Goal: Find specific page/section: Find specific page/section

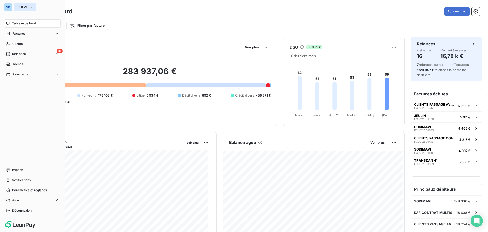
click at [25, 5] on button "VDLVI" at bounding box center [25, 7] width 22 height 8
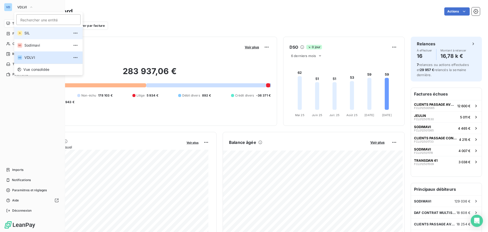
click at [29, 33] on span "SIL" at bounding box center [46, 32] width 45 height 5
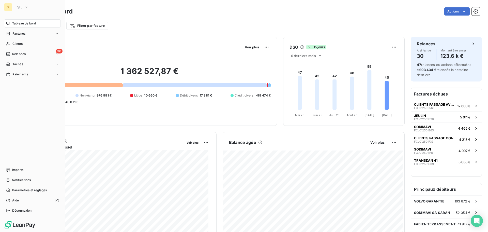
click at [12, 39] on nav "Tableau de bord Factures Clients 30 Relances Tâches Paiements" at bounding box center [32, 48] width 57 height 59
click at [15, 44] on span "Clients" at bounding box center [17, 43] width 10 height 5
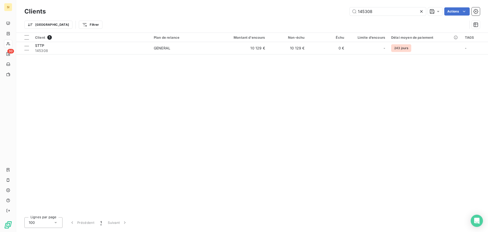
drag, startPoint x: 355, startPoint y: 13, endPoint x: 341, endPoint y: 13, distance: 14.2
click at [341, 13] on div "145308 Actions" at bounding box center [266, 11] width 428 height 8
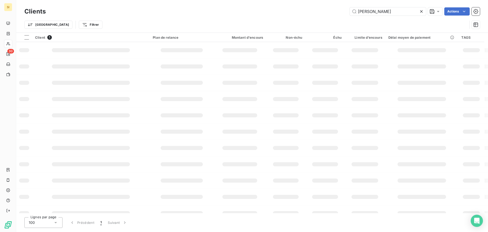
type input "[PERSON_NAME]"
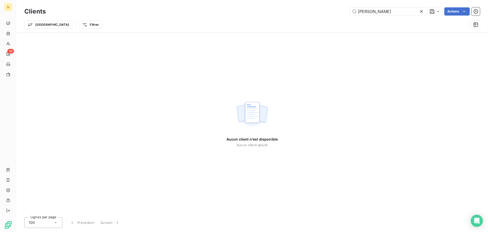
click at [423, 11] on icon at bounding box center [421, 11] width 5 height 5
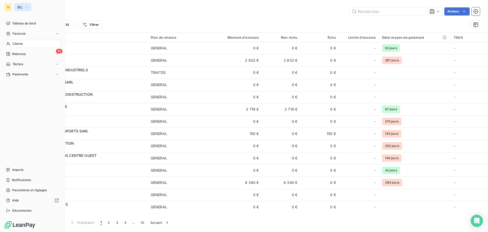
click at [20, 7] on span "SIL" at bounding box center [19, 7] width 5 height 4
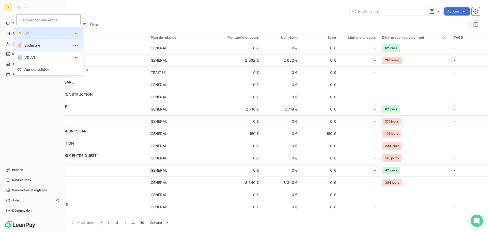
click at [28, 49] on li "SO Sodimavi" at bounding box center [48, 45] width 68 height 12
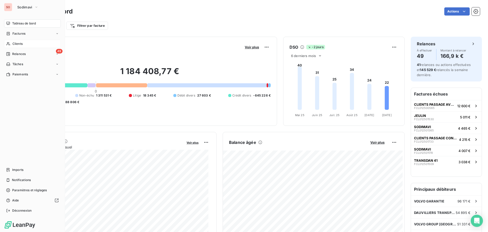
drag, startPoint x: 14, startPoint y: 43, endPoint x: 62, endPoint y: 36, distance: 48.7
click at [15, 43] on span "Clients" at bounding box center [17, 43] width 10 height 5
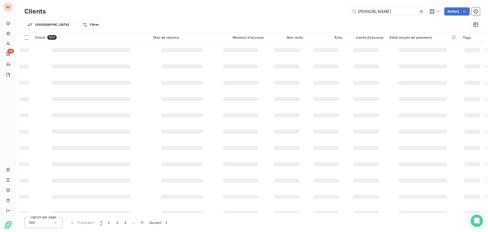
type input "[PERSON_NAME]"
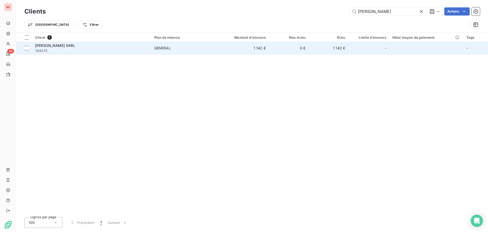
click at [54, 47] on span "[PERSON_NAME] SARL" at bounding box center [55, 45] width 40 height 4
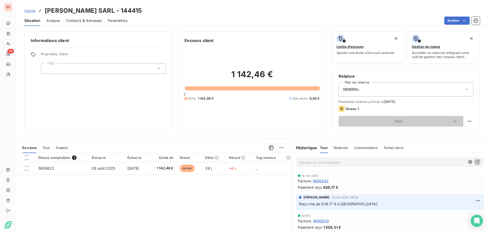
click at [318, 160] on p "Ajouter un commentaire ﻿" at bounding box center [382, 162] width 166 height 6
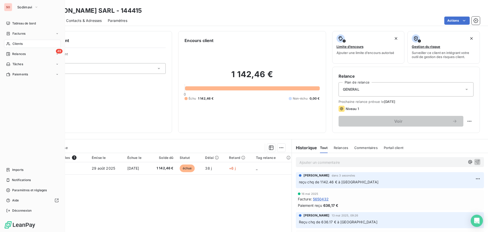
click at [17, 44] on span "Clients" at bounding box center [17, 43] width 10 height 5
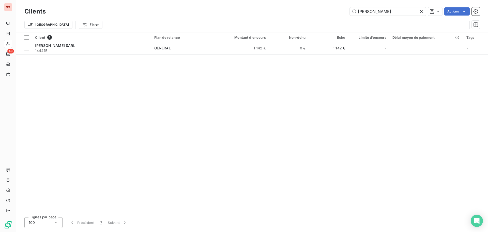
drag, startPoint x: 376, startPoint y: 11, endPoint x: 343, endPoint y: 11, distance: 33.3
click at [343, 11] on div "[PERSON_NAME] Actions" at bounding box center [266, 11] width 428 height 8
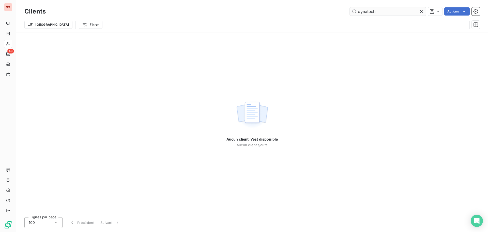
click at [388, 12] on input "dynatech" at bounding box center [388, 11] width 76 height 8
drag, startPoint x: 372, startPoint y: 10, endPoint x: 325, endPoint y: 11, distance: 46.5
click at [325, 11] on div "dynatech Actions" at bounding box center [266, 11] width 428 height 8
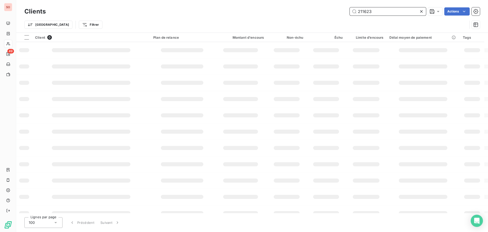
type input "211623"
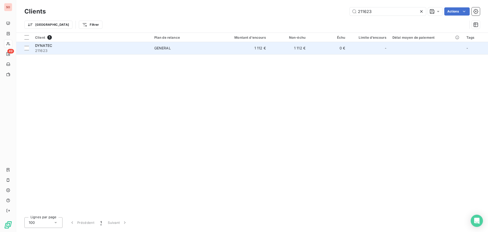
click at [42, 44] on span "DYNATEC" at bounding box center [43, 45] width 17 height 4
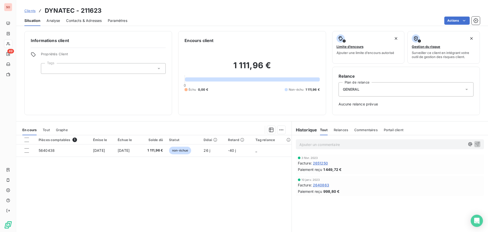
click at [307, 141] on p "Ajouter un commentaire ﻿" at bounding box center [382, 144] width 166 height 6
click at [475, 143] on icon "button" at bounding box center [477, 144] width 4 height 4
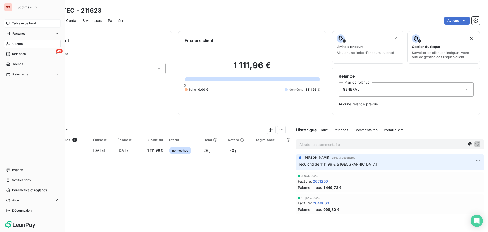
click at [18, 23] on span "Tableau de bord" at bounding box center [24, 23] width 24 height 5
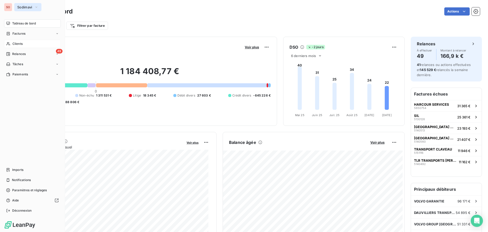
click at [25, 7] on span "Sodimavi" at bounding box center [24, 7] width 15 height 4
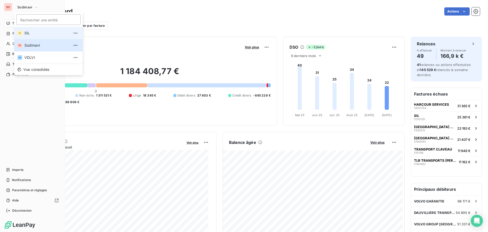
click at [25, 32] on span "SIL" at bounding box center [46, 32] width 45 height 5
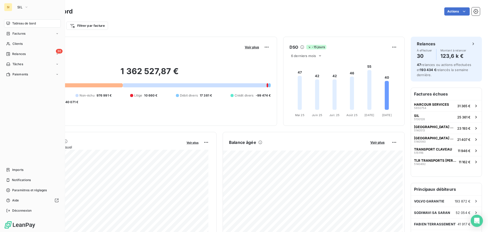
drag, startPoint x: 16, startPoint y: 34, endPoint x: 118, endPoint y: 22, distance: 102.4
click at [16, 33] on span "Factures" at bounding box center [18, 33] width 13 height 5
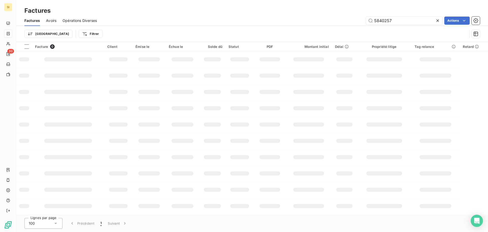
drag, startPoint x: 380, startPoint y: 20, endPoint x: 345, endPoint y: 21, distance: 34.6
click at [345, 21] on div "5840257 Actions" at bounding box center [291, 21] width 377 height 8
type input "5751029"
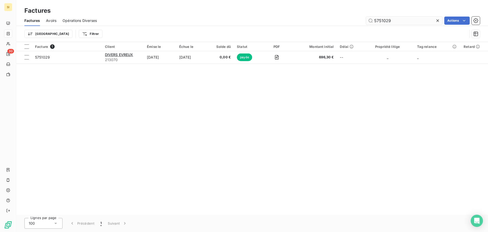
click at [438, 22] on icon at bounding box center [437, 20] width 5 height 5
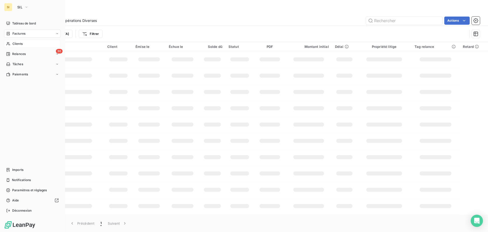
click at [12, 44] on span "Clients" at bounding box center [17, 43] width 10 height 5
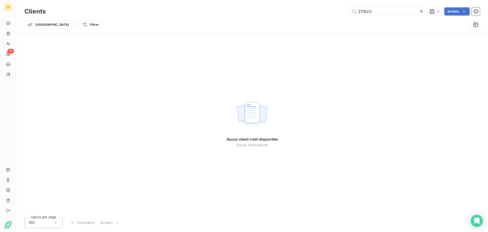
drag, startPoint x: 376, startPoint y: 11, endPoint x: 317, endPoint y: 11, distance: 59.5
click at [324, 13] on div "211623 Actions" at bounding box center [266, 11] width 428 height 8
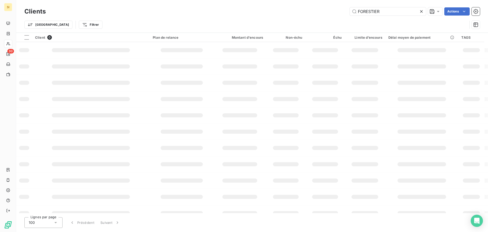
type input "FORESTIER"
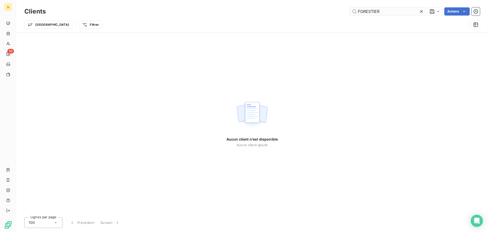
click at [422, 11] on icon at bounding box center [421, 11] width 3 height 3
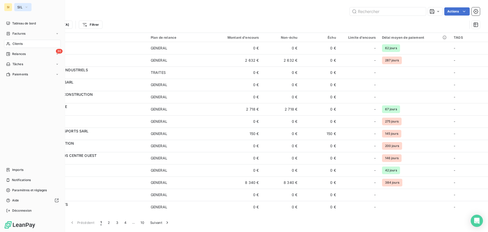
drag, startPoint x: 20, startPoint y: 7, endPoint x: 22, endPoint y: 10, distance: 4.4
click at [21, 8] on span "SIL" at bounding box center [19, 7] width 5 height 4
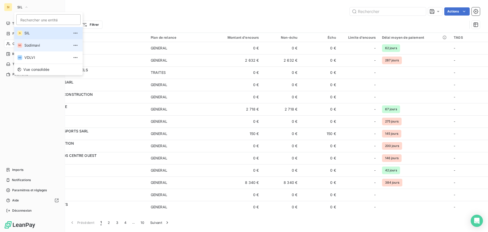
click at [31, 44] on span "Sodimavi" at bounding box center [46, 45] width 45 height 5
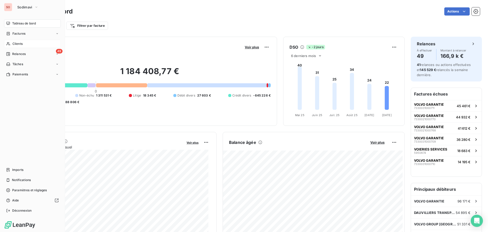
click at [19, 44] on span "Clients" at bounding box center [17, 43] width 10 height 5
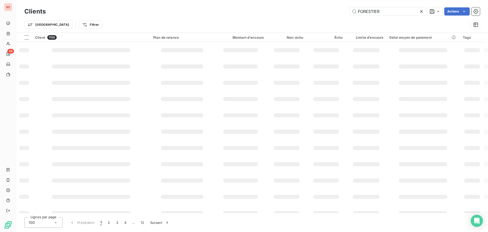
type input "FORESTIER"
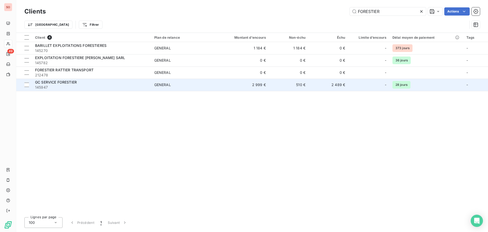
click at [42, 84] on span "GC SERVICE FORESTIER" at bounding box center [56, 82] width 42 height 4
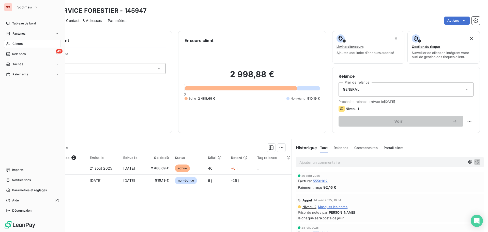
drag, startPoint x: 19, startPoint y: 43, endPoint x: 27, endPoint y: 43, distance: 7.6
click at [19, 43] on span "Clients" at bounding box center [17, 43] width 10 height 5
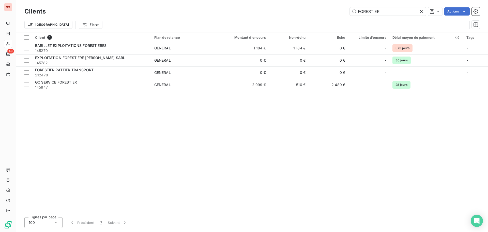
drag, startPoint x: 345, startPoint y: 12, endPoint x: 338, endPoint y: 12, distance: 7.4
click at [338, 12] on div "FORESTIER Actions" at bounding box center [266, 11] width 428 height 8
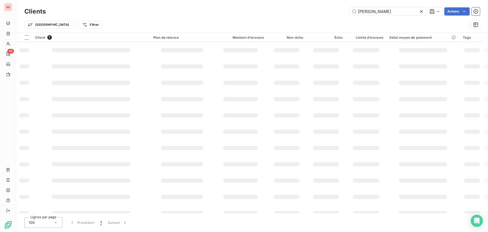
type input "[PERSON_NAME]"
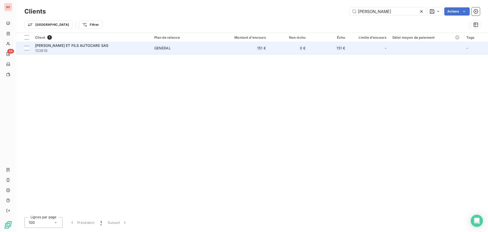
click at [97, 46] on span "[PERSON_NAME] ET FILS AUTOCARS SAS" at bounding box center [71, 45] width 73 height 4
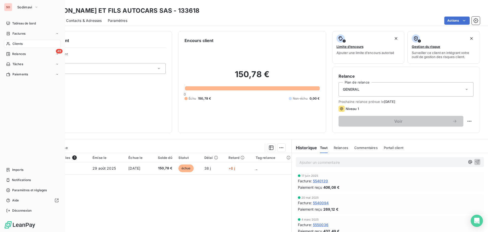
click at [21, 43] on span "Clients" at bounding box center [17, 43] width 10 height 5
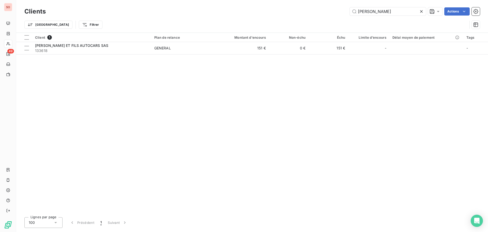
drag, startPoint x: 349, startPoint y: 8, endPoint x: 329, endPoint y: 8, distance: 20.8
click at [329, 8] on div "[PERSON_NAME] Actions" at bounding box center [266, 11] width 428 height 8
type input "[PERSON_NAME]"
